Goal: Check status: Check status

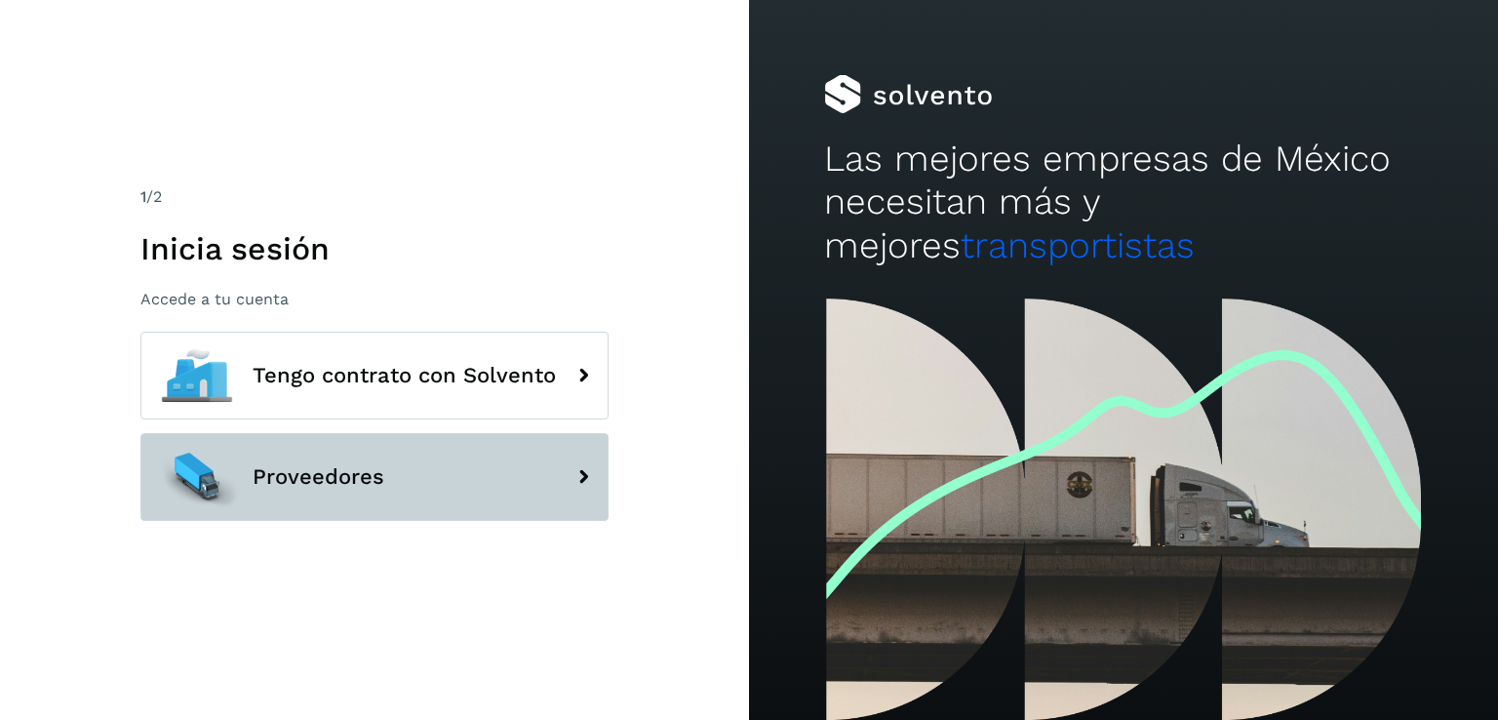
click at [396, 478] on button "Proveedores" at bounding box center [374, 477] width 468 height 88
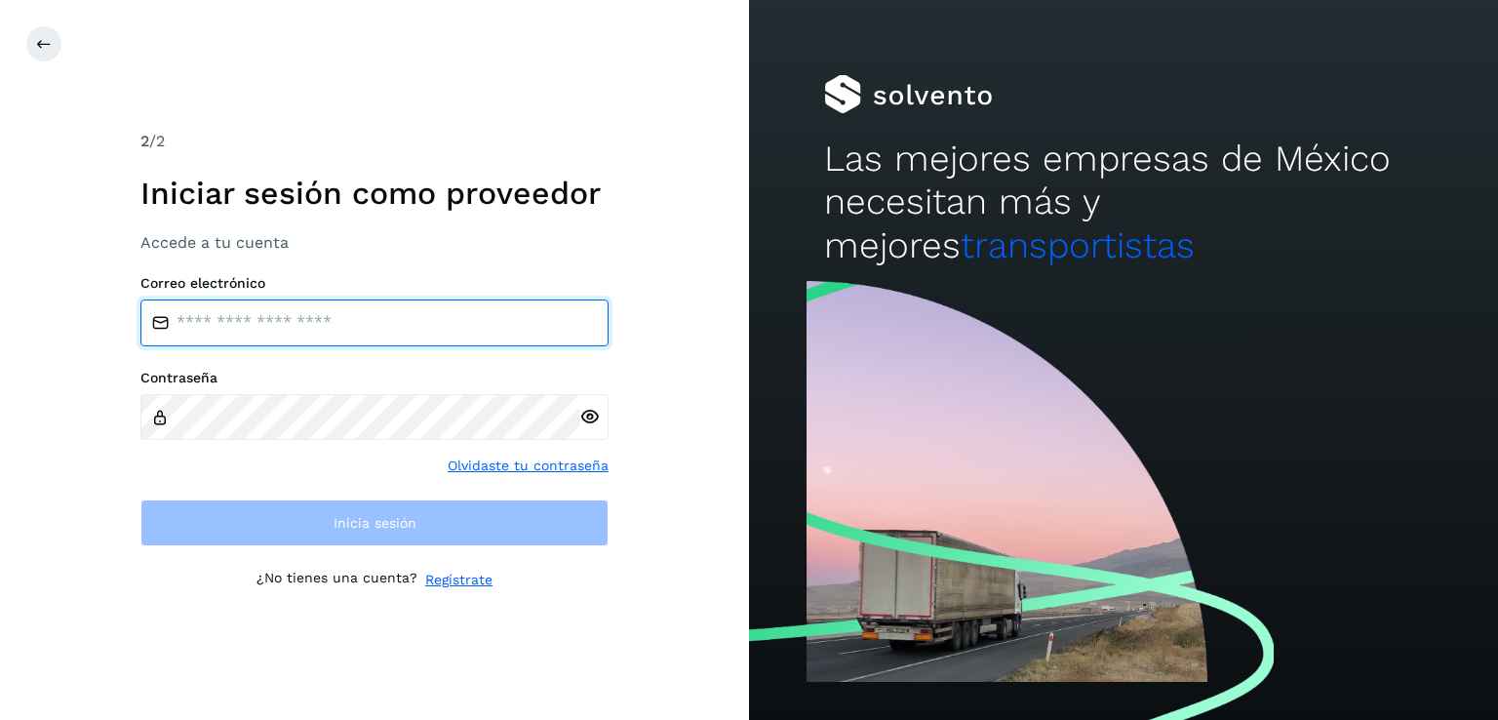
click at [303, 330] on input "email" at bounding box center [374, 322] width 468 height 47
type input "**********"
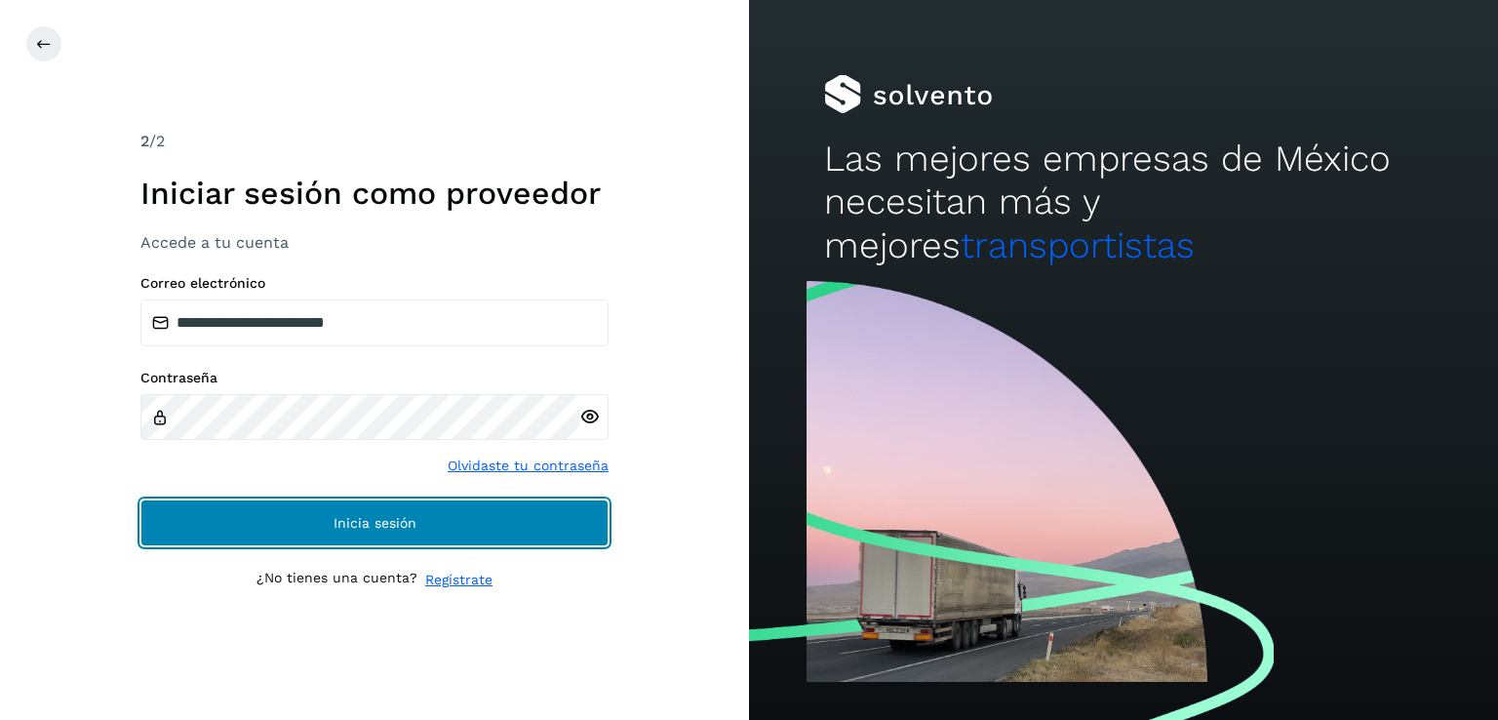
click at [348, 521] on span "Inicia sesión" at bounding box center [375, 523] width 83 height 14
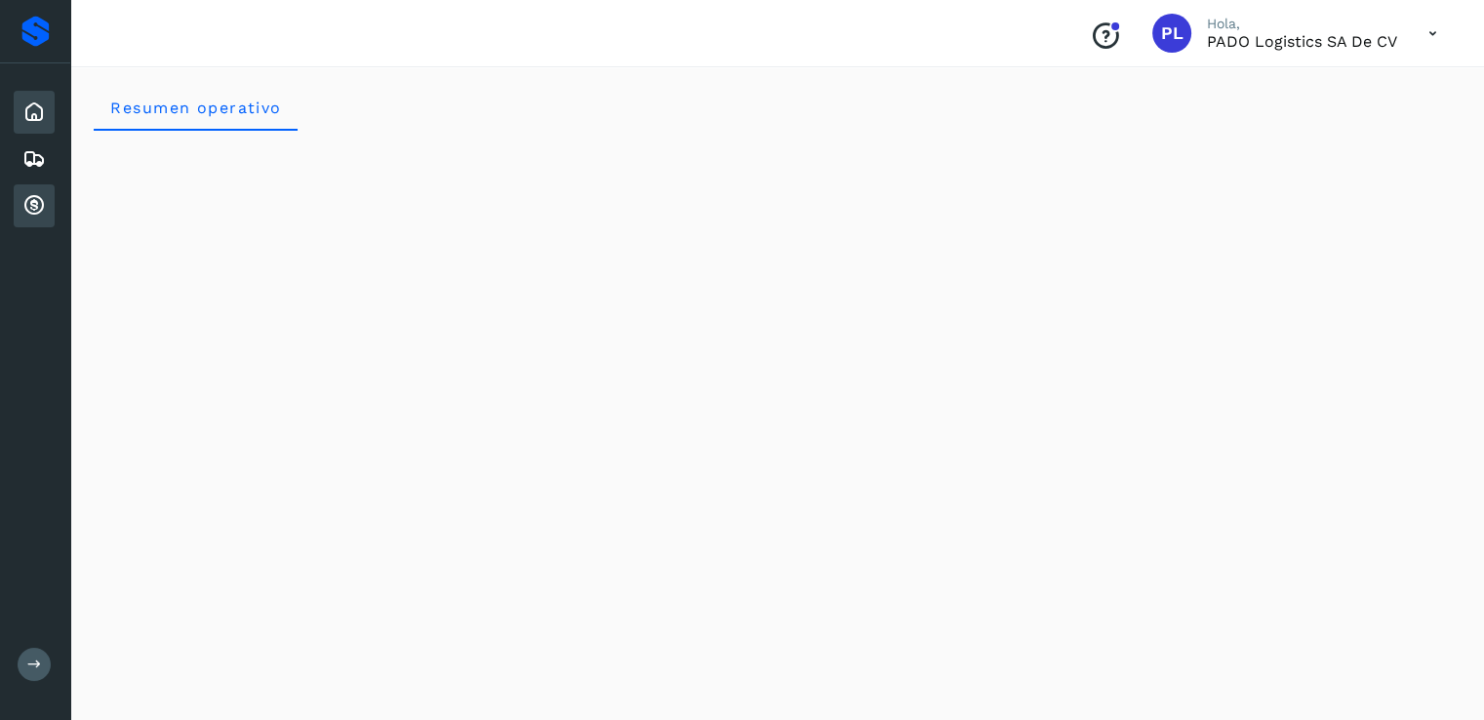
click at [38, 204] on icon at bounding box center [33, 205] width 23 height 23
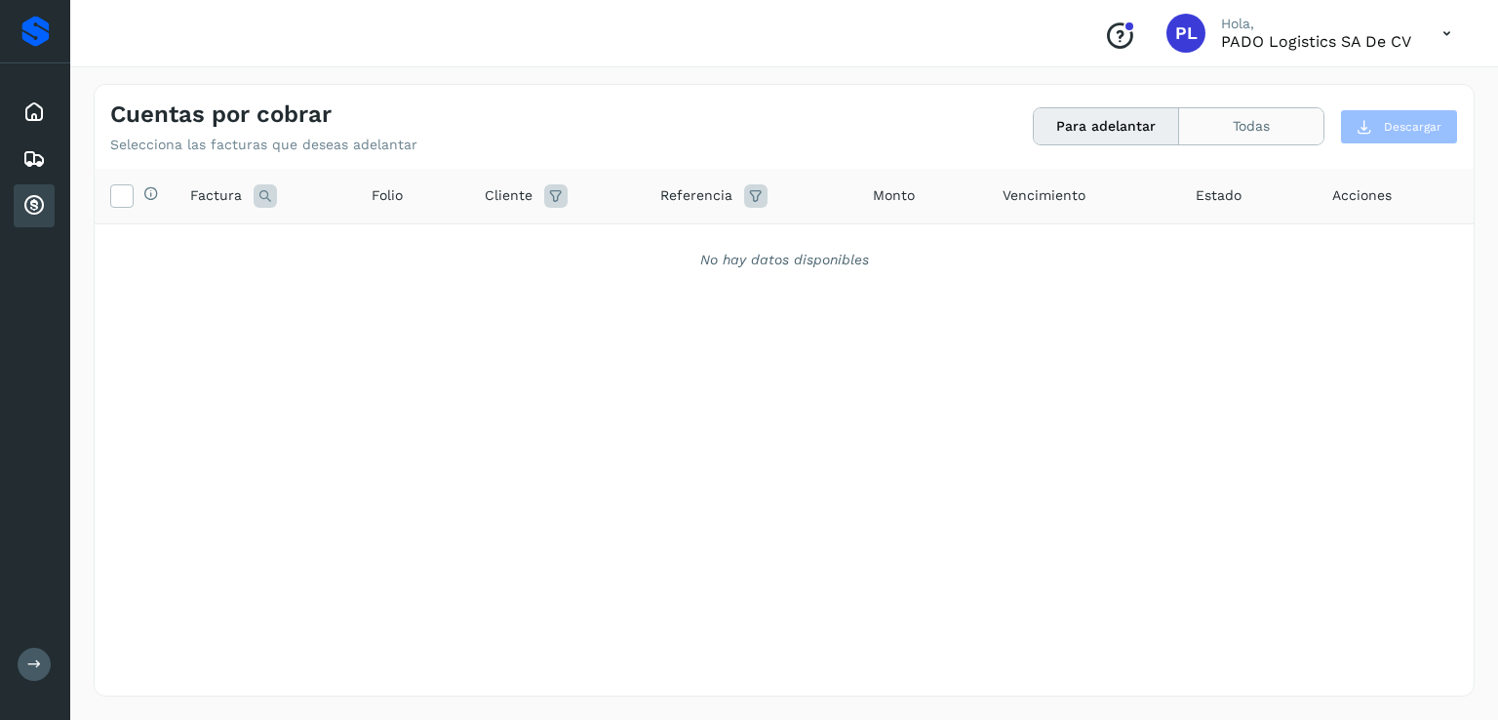
click at [1217, 122] on button "Todas" at bounding box center [1251, 126] width 144 height 36
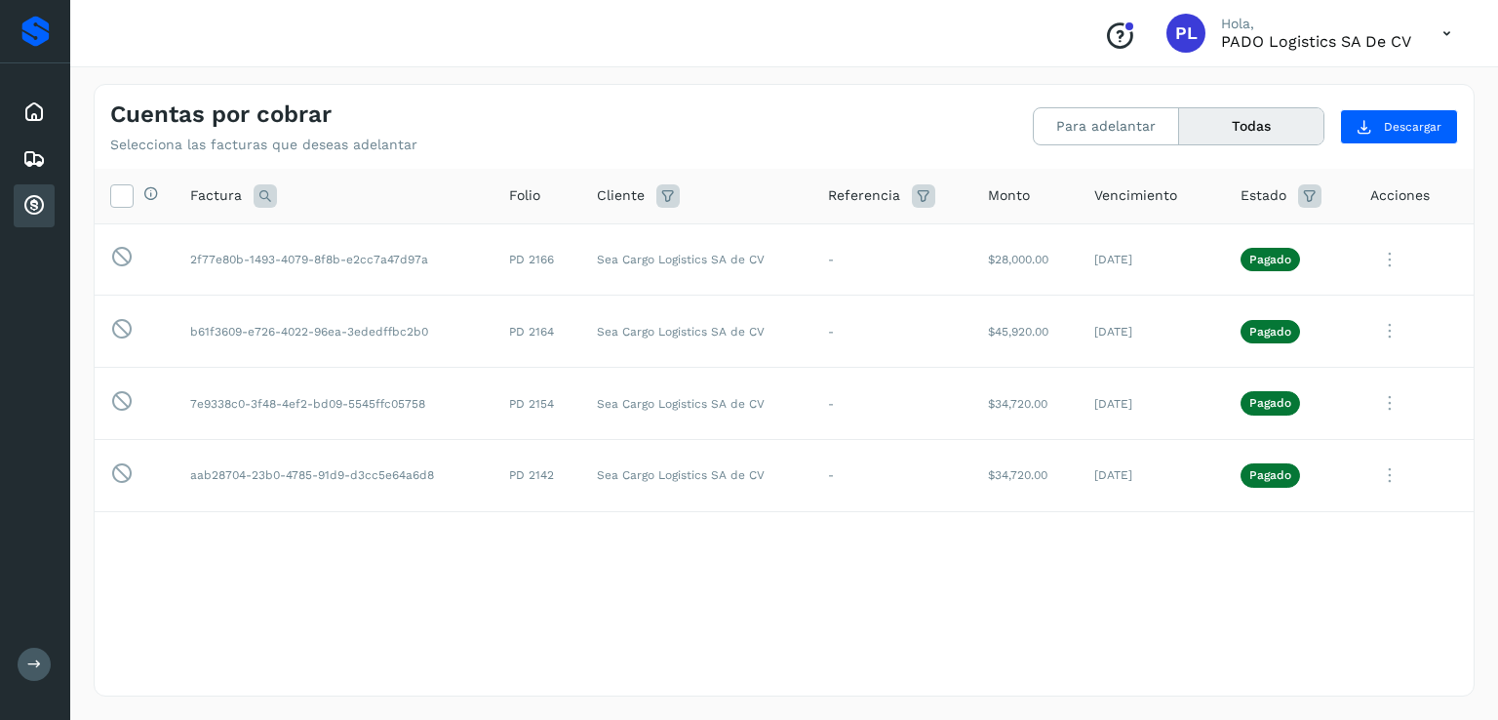
click at [1454, 34] on icon at bounding box center [1447, 34] width 40 height 40
click at [1334, 91] on div "Cerrar sesión" at bounding box center [1350, 87] width 232 height 37
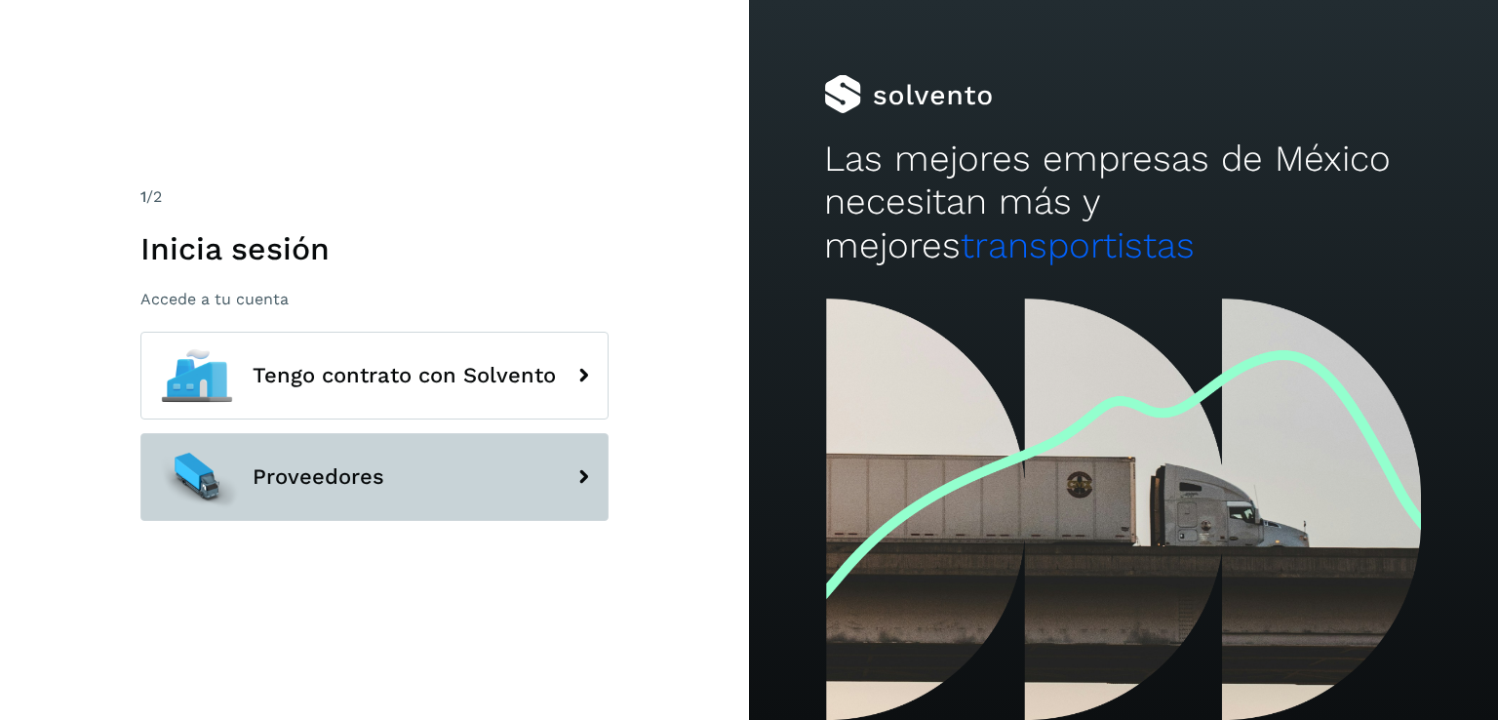
click at [394, 465] on button "Proveedores" at bounding box center [374, 477] width 468 height 88
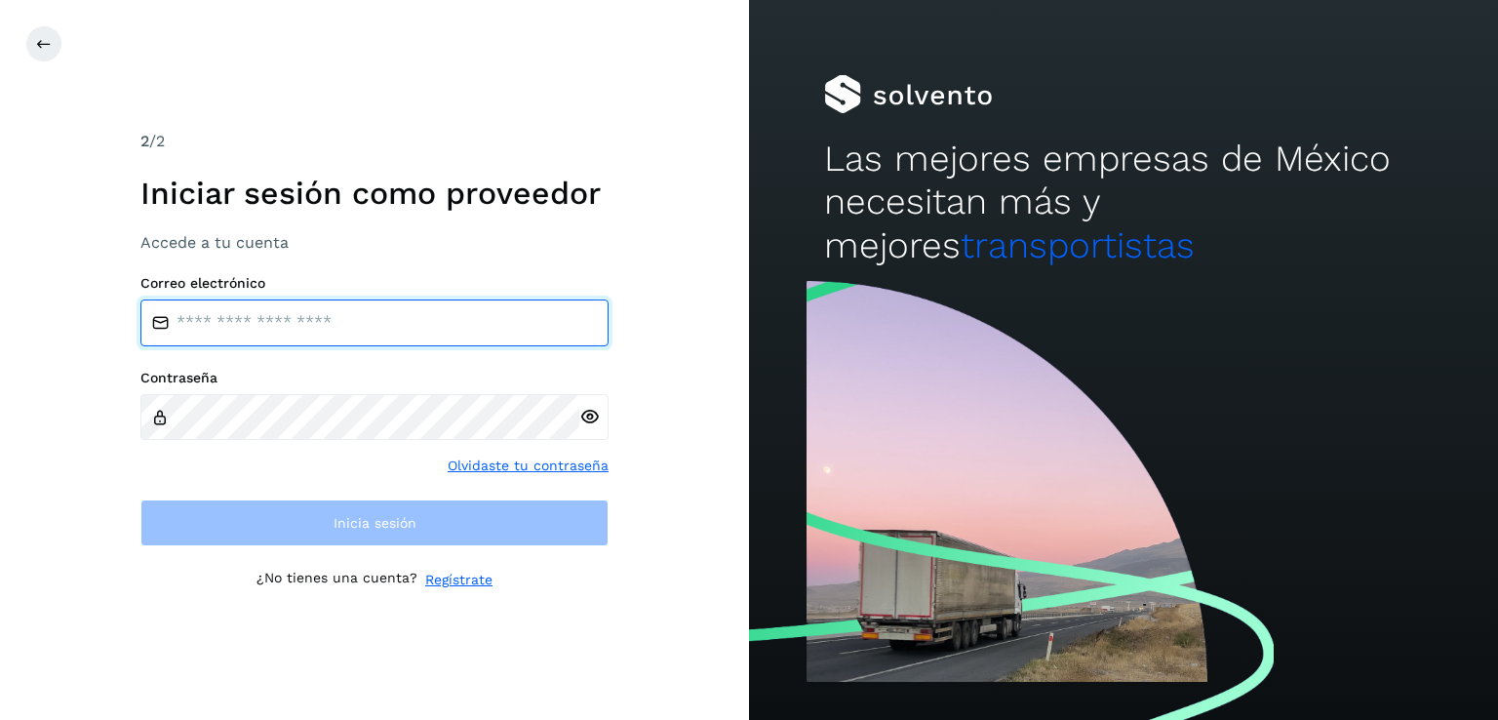
click at [267, 317] on input "email" at bounding box center [374, 322] width 468 height 47
type input "**********"
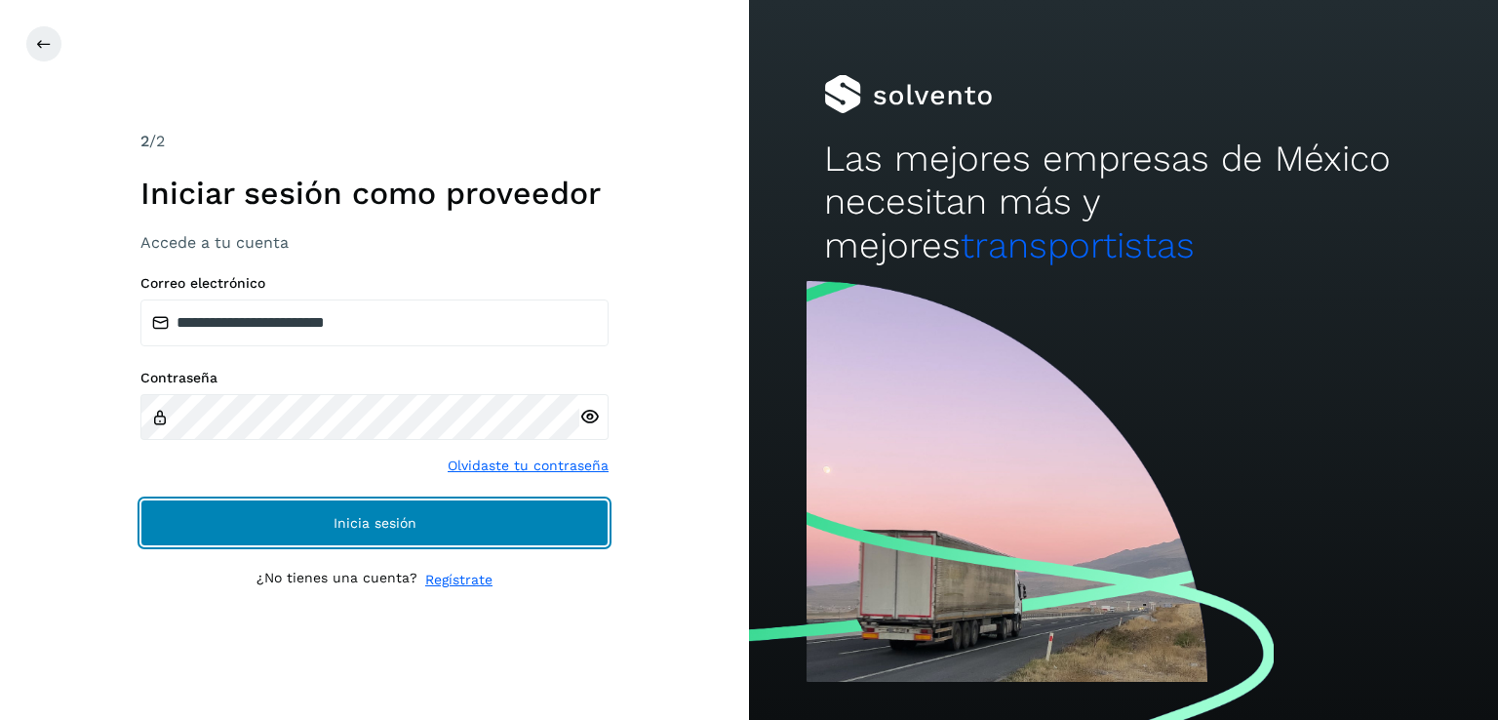
click at [350, 525] on span "Inicia sesión" at bounding box center [375, 523] width 83 height 14
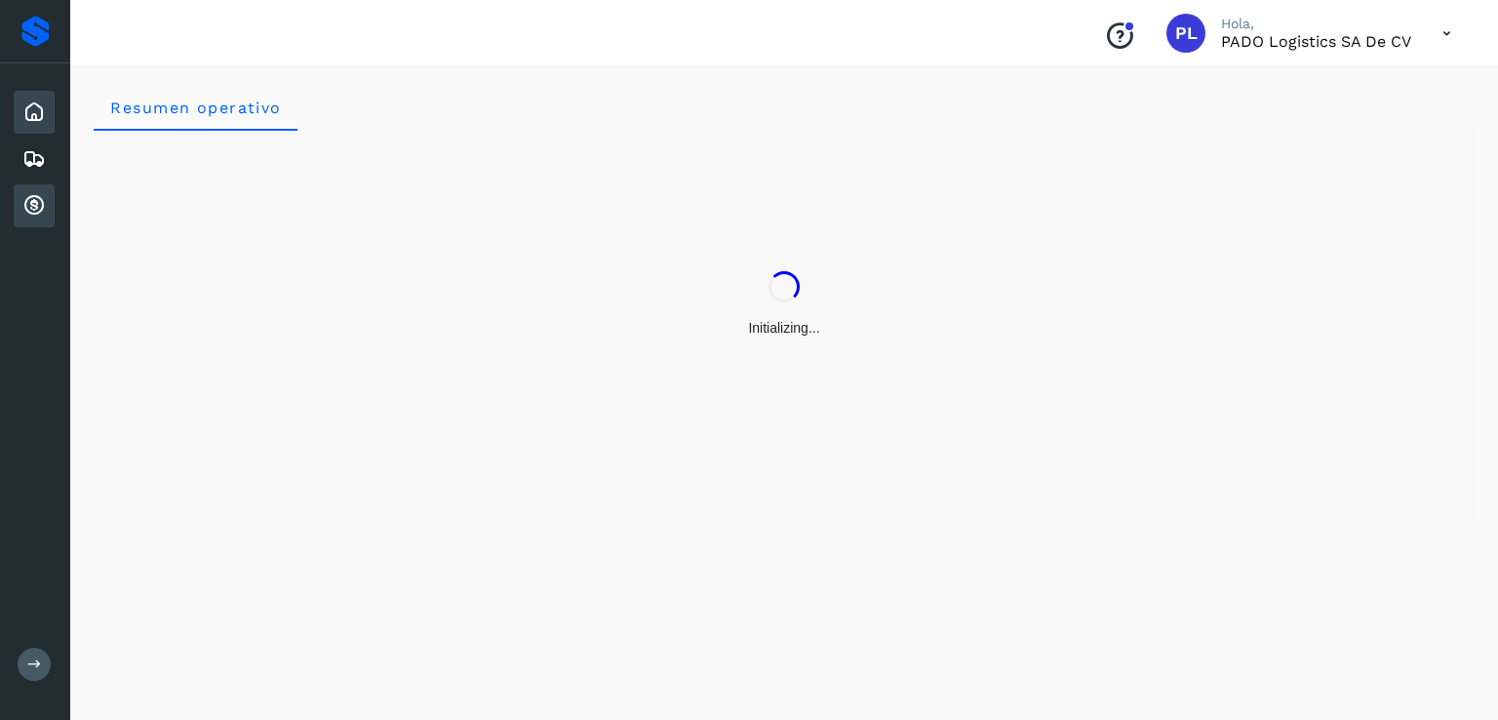
click at [28, 194] on icon at bounding box center [33, 205] width 23 height 23
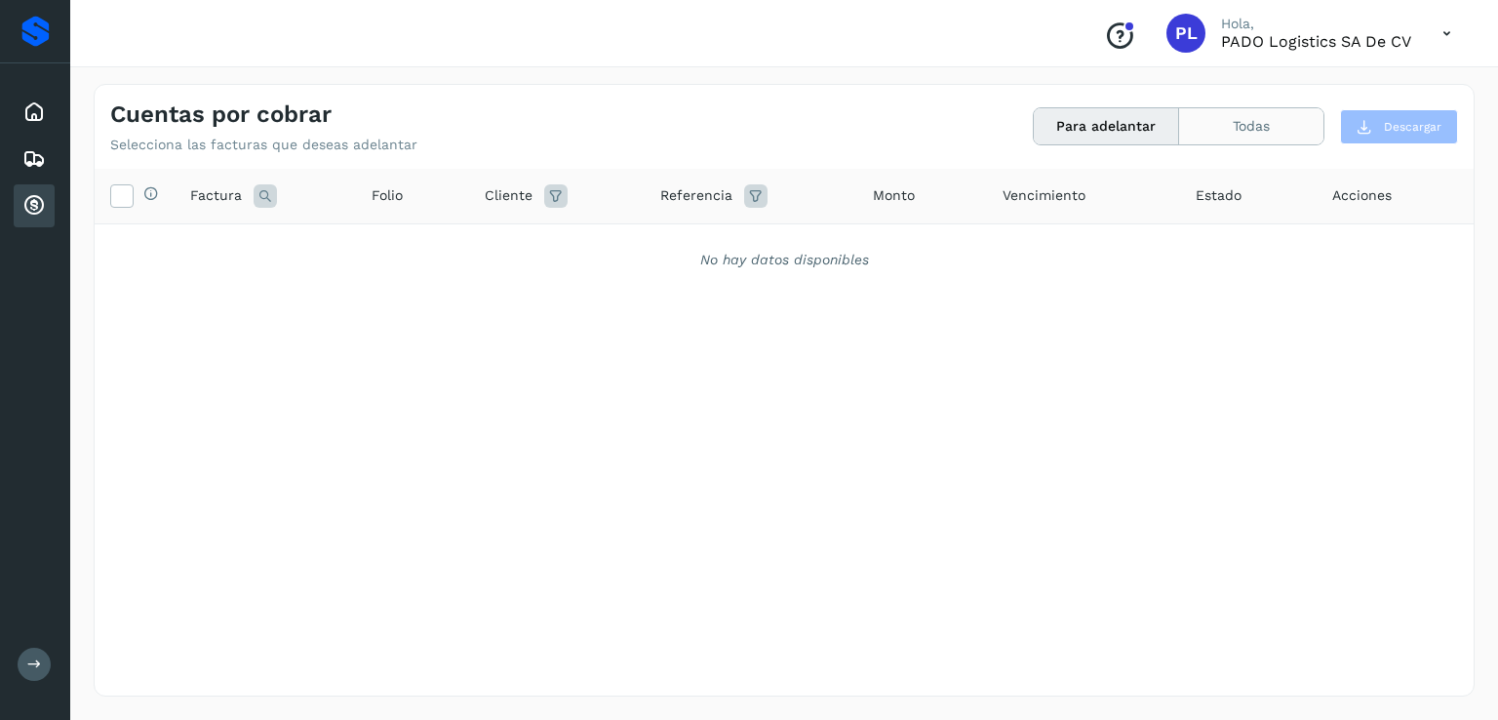
click at [1251, 126] on button "Todas" at bounding box center [1251, 126] width 144 height 36
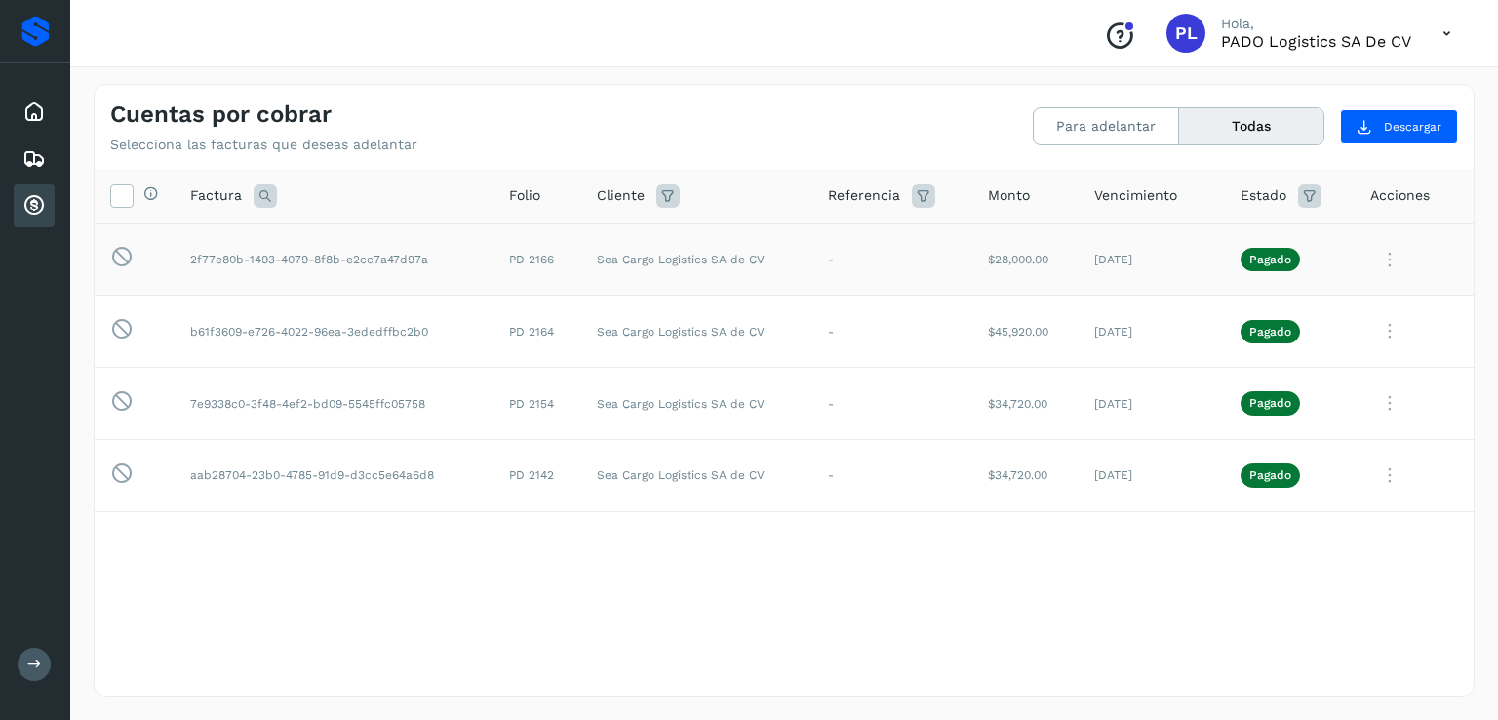
click at [1023, 254] on td "$28,000.00" at bounding box center [1026, 259] width 106 height 72
click at [1115, 261] on td "[DATE]" at bounding box center [1152, 259] width 146 height 72
click at [1389, 255] on icon at bounding box center [1390, 260] width 39 height 40
click at [1315, 303] on button "Ver Detalle" at bounding box center [1341, 307] width 232 height 38
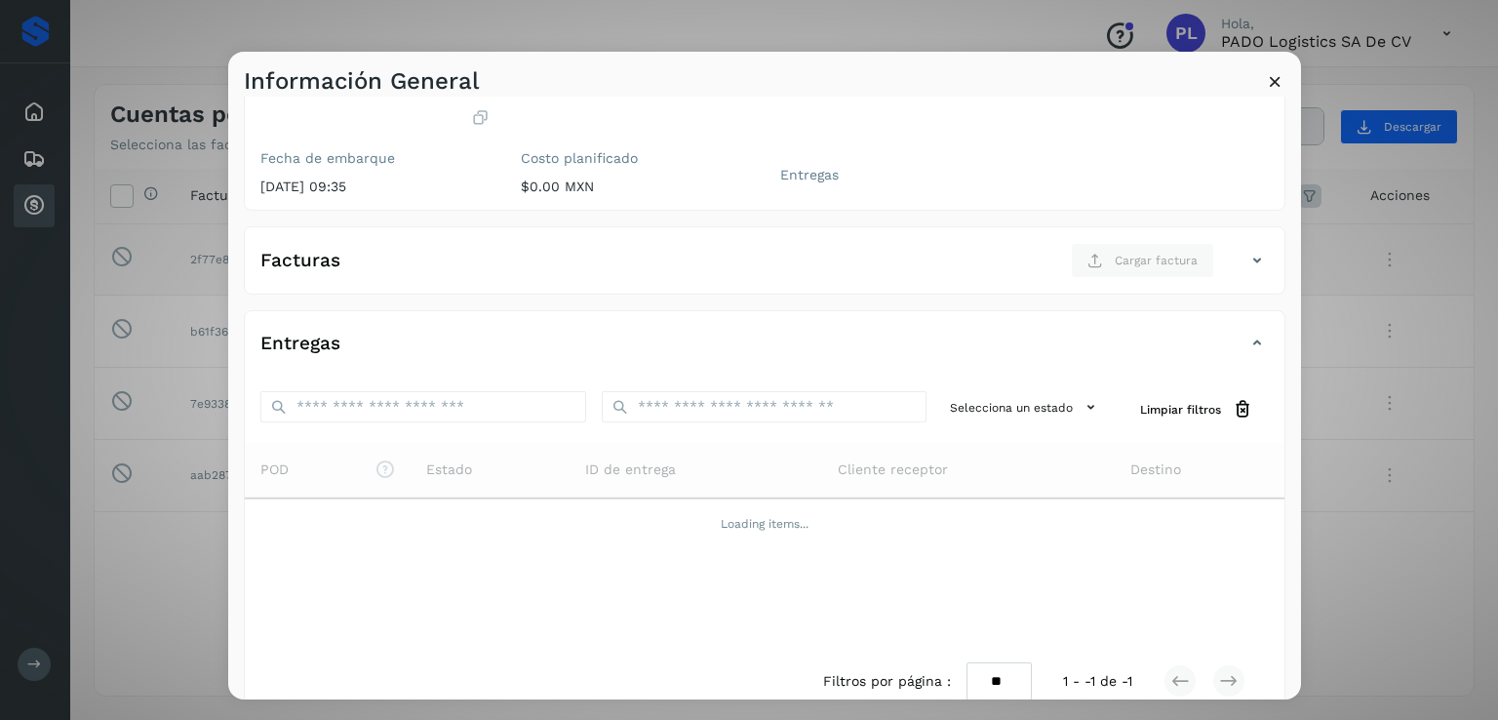
scroll to position [207, 0]
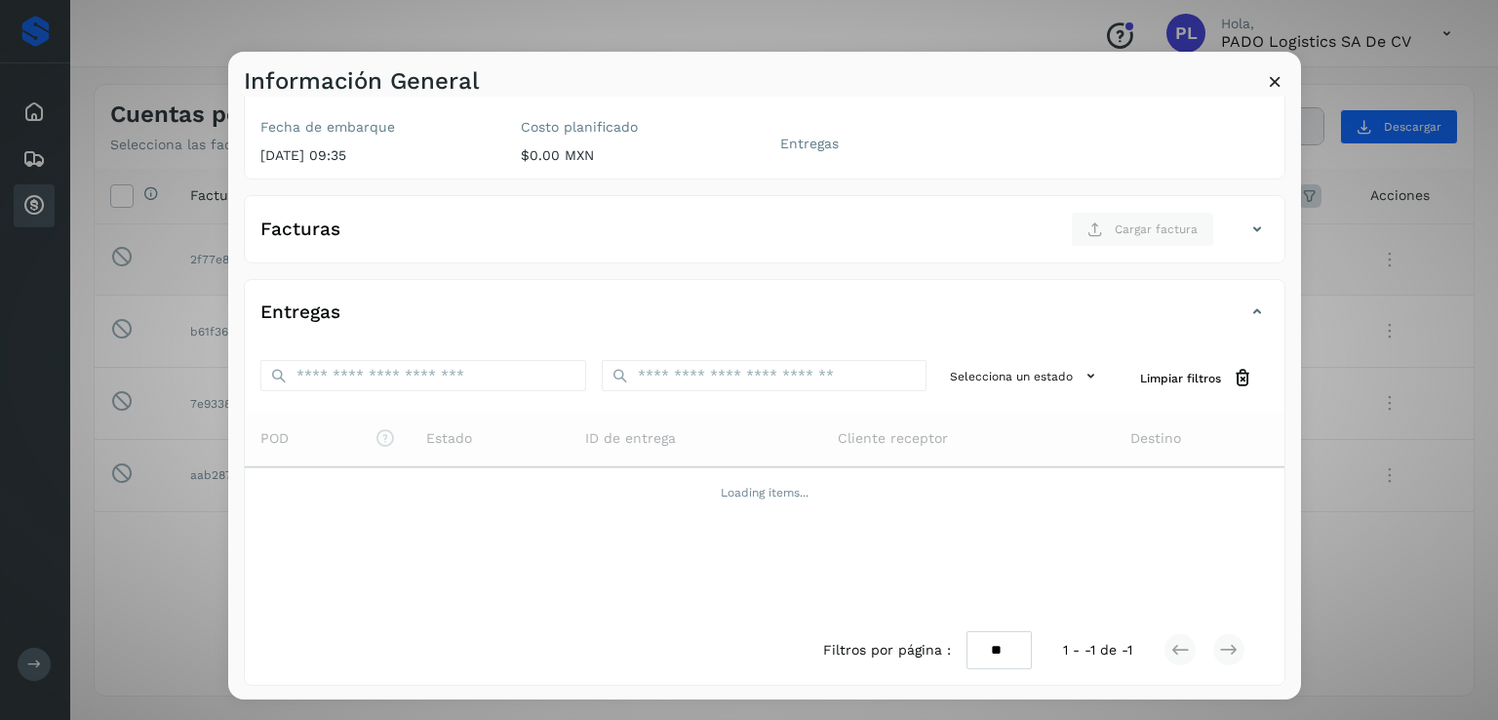
click at [1266, 81] on icon at bounding box center [1275, 81] width 20 height 20
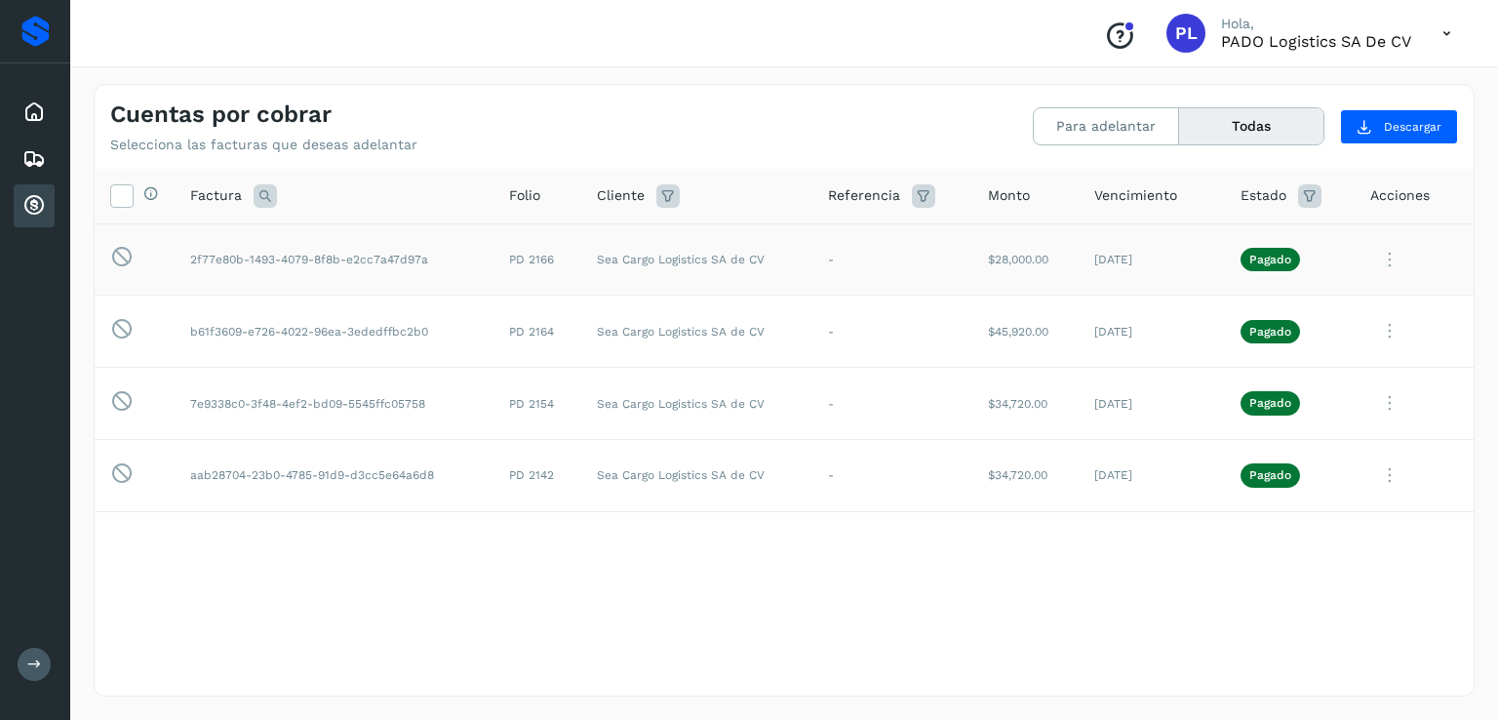
click at [1389, 253] on icon at bounding box center [1390, 260] width 39 height 40
click at [946, 281] on div at bounding box center [749, 360] width 1498 height 720
click at [1454, 32] on icon at bounding box center [1447, 34] width 40 height 40
click at [1430, 31] on div at bounding box center [749, 360] width 1498 height 720
click at [1416, 36] on div "Conoce nuestros beneficios PL Hola, PADO Logistics SA de CV" at bounding box center [1278, 33] width 378 height 45
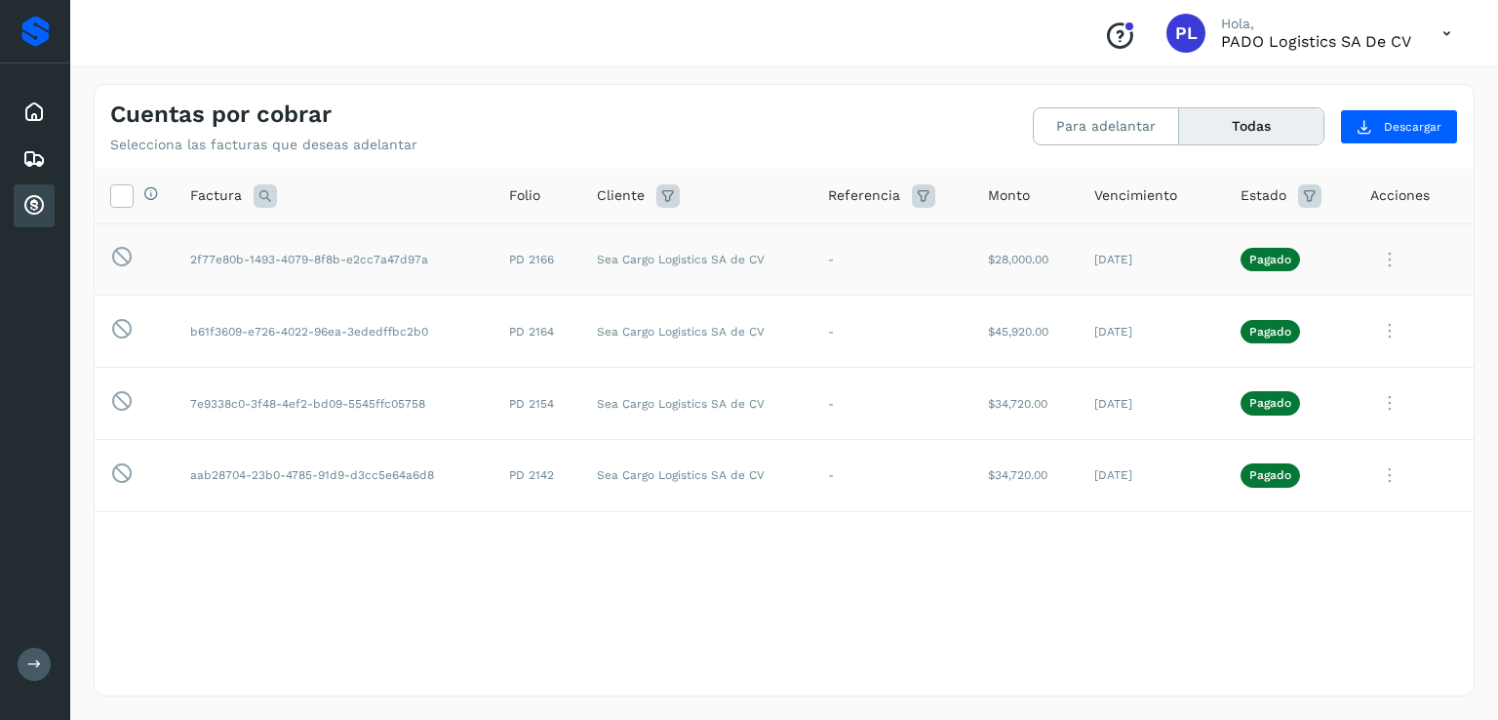
click at [1443, 32] on icon at bounding box center [1447, 34] width 40 height 40
click at [1364, 87] on div "Cerrar sesión" at bounding box center [1350, 87] width 232 height 37
